Goal: Find specific page/section: Find specific page/section

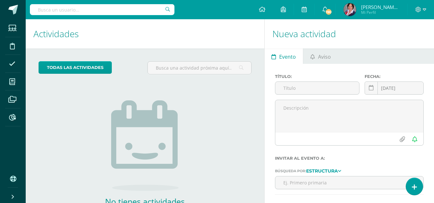
click at [71, 11] on input "text" at bounding box center [102, 9] width 144 height 11
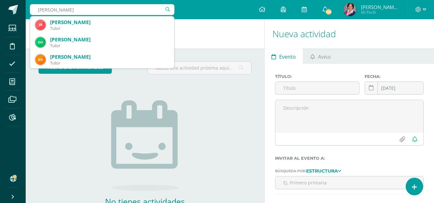
click at [45, 10] on input "ana trujillo" at bounding box center [102, 9] width 144 height 11
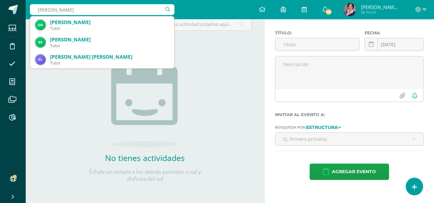
click at [65, 108] on div "todas las Actividades No tienes actividades Échale un vistazo a los demás perío…" at bounding box center [145, 104] width 238 height 198
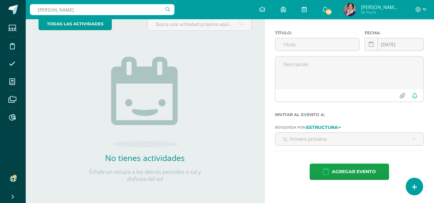
click at [76, 61] on div "todas las Actividades No tienes actividades Échale un vistazo a los demás perío…" at bounding box center [145, 104] width 238 height 198
drag, startPoint x: 76, startPoint y: 10, endPoint x: 28, endPoint y: 5, distance: 47.8
click at [29, 5] on div "ana lorena trujillo ana lorena trujillo Configuración Cerrar sesión Maria de lo…" at bounding box center [230, 9] width 408 height 19
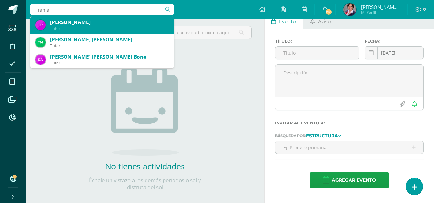
scroll to position [12, 0]
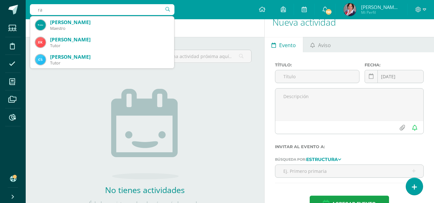
type input "r"
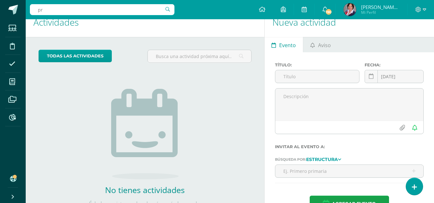
type input "p"
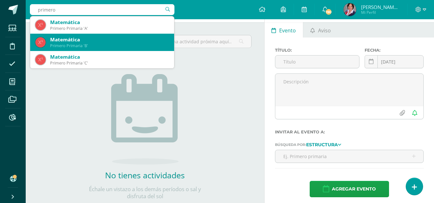
scroll to position [0, 0]
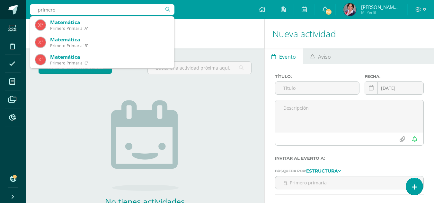
drag, startPoint x: 73, startPoint y: 11, endPoint x: 7, endPoint y: 11, distance: 65.8
click at [7, 11] on body "Estudiantes Disciplina Asistencia Mis cursos Archivos Reportes Soporte Ayuda Re…" at bounding box center [217, 101] width 434 height 203
type input "language arts"
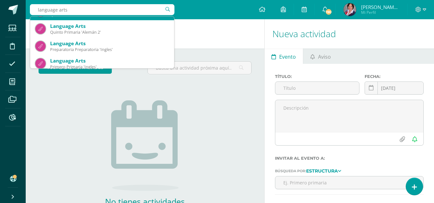
scroll to position [128, 0]
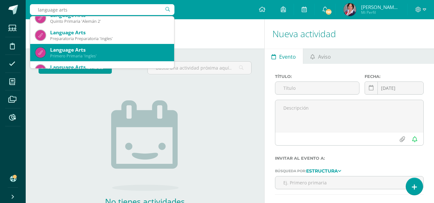
click at [82, 54] on div "Primero Primaria 'Ingles'" at bounding box center [109, 55] width 119 height 5
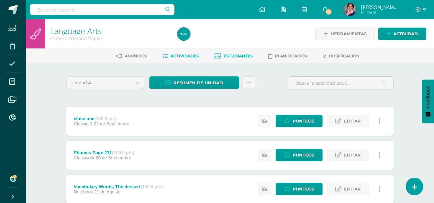
click at [241, 53] on link "Estudiantes" at bounding box center [233, 56] width 39 height 10
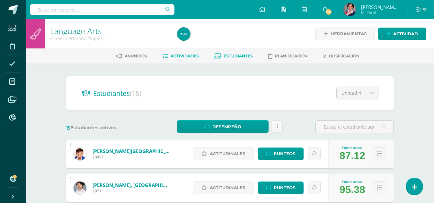
click at [187, 54] on span "Actividades" at bounding box center [184, 56] width 28 height 5
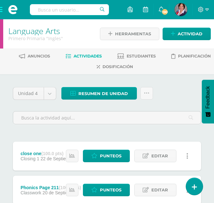
click at [84, 10] on input "text" at bounding box center [69, 9] width 79 height 11
click at [64, 12] on input "[PERSON_NAME]" at bounding box center [69, 9] width 79 height 11
click at [72, 10] on input "[PERSON_NAME]" at bounding box center [69, 9] width 79 height 11
click at [77, 12] on input "sheny de castro" at bounding box center [69, 9] width 79 height 11
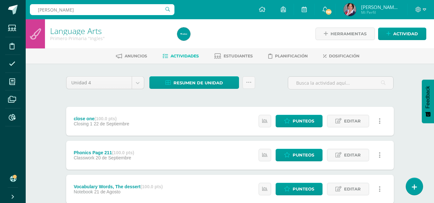
click at [102, 10] on input "sheny de castro" at bounding box center [102, 9] width 144 height 11
type input "sheny d"
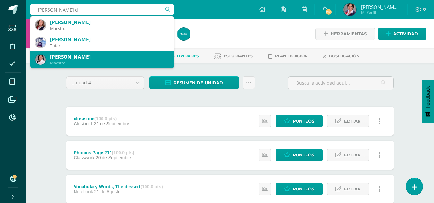
click at [98, 57] on div "Mayra Eugenia Guzmán de Castro" at bounding box center [109, 57] width 119 height 7
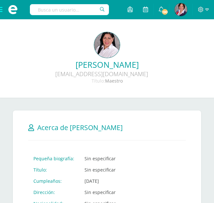
click at [57, 5] on input "text" at bounding box center [69, 9] width 79 height 11
type input "marcela"
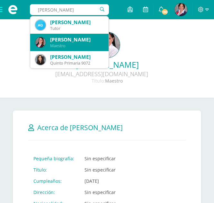
click at [64, 44] on div "Maestro" at bounding box center [76, 45] width 53 height 5
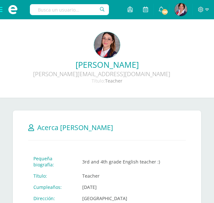
click at [45, 9] on input "text" at bounding box center [69, 9] width 79 height 11
type input "[PERSON_NAME]"
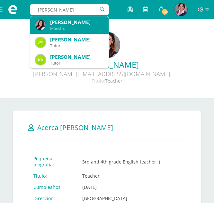
click at [58, 23] on div "[PERSON_NAME]" at bounding box center [76, 22] width 53 height 7
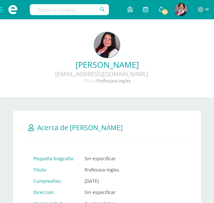
click at [57, 11] on input "text" at bounding box center [69, 9] width 79 height 11
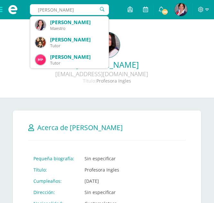
type input "[PERSON_NAME]"
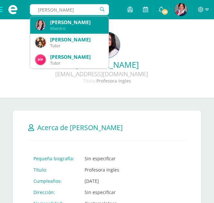
click at [71, 21] on div "[PERSON_NAME]" at bounding box center [76, 22] width 53 height 7
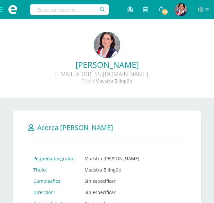
click at [51, 11] on input "text" at bounding box center [69, 9] width 79 height 11
type input "carolina"
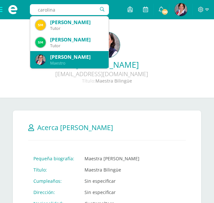
click at [76, 61] on div "Maestro" at bounding box center [76, 62] width 53 height 5
